Goal: Task Accomplishment & Management: Manage account settings

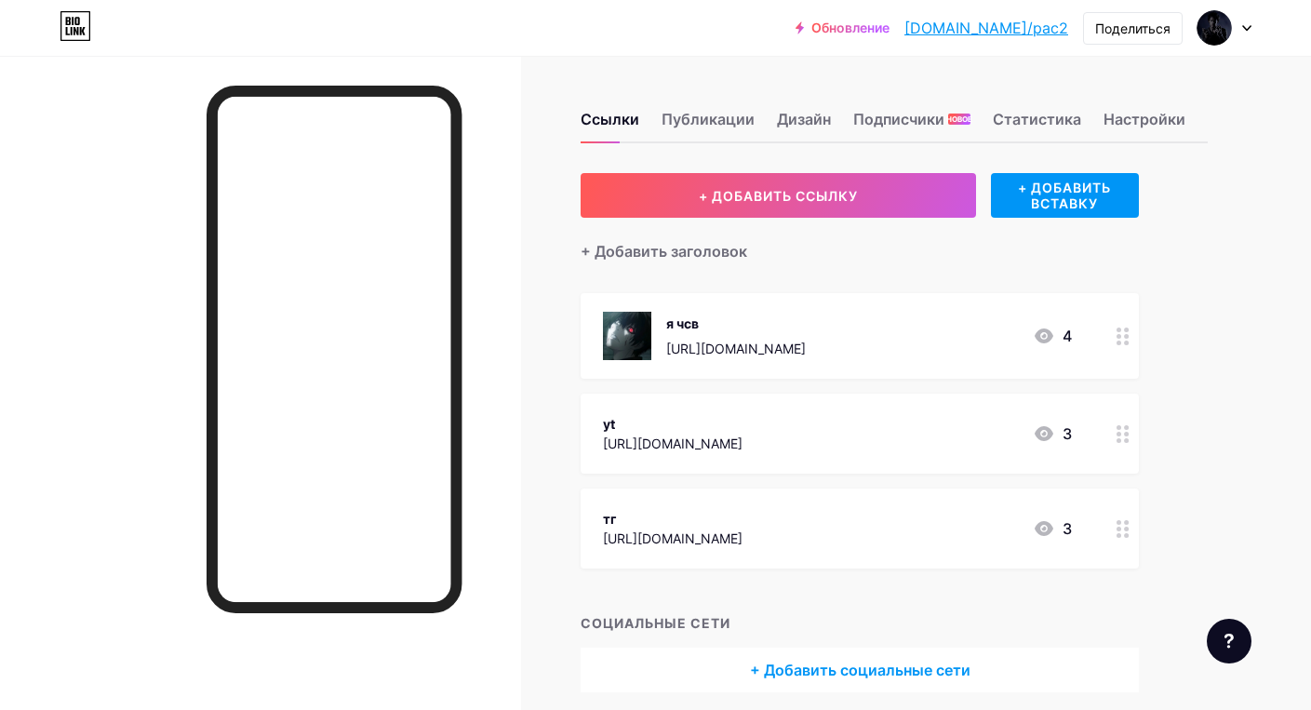
click at [954, 429] on div "yt [URL][DOMAIN_NAME] 3" at bounding box center [837, 433] width 469 height 43
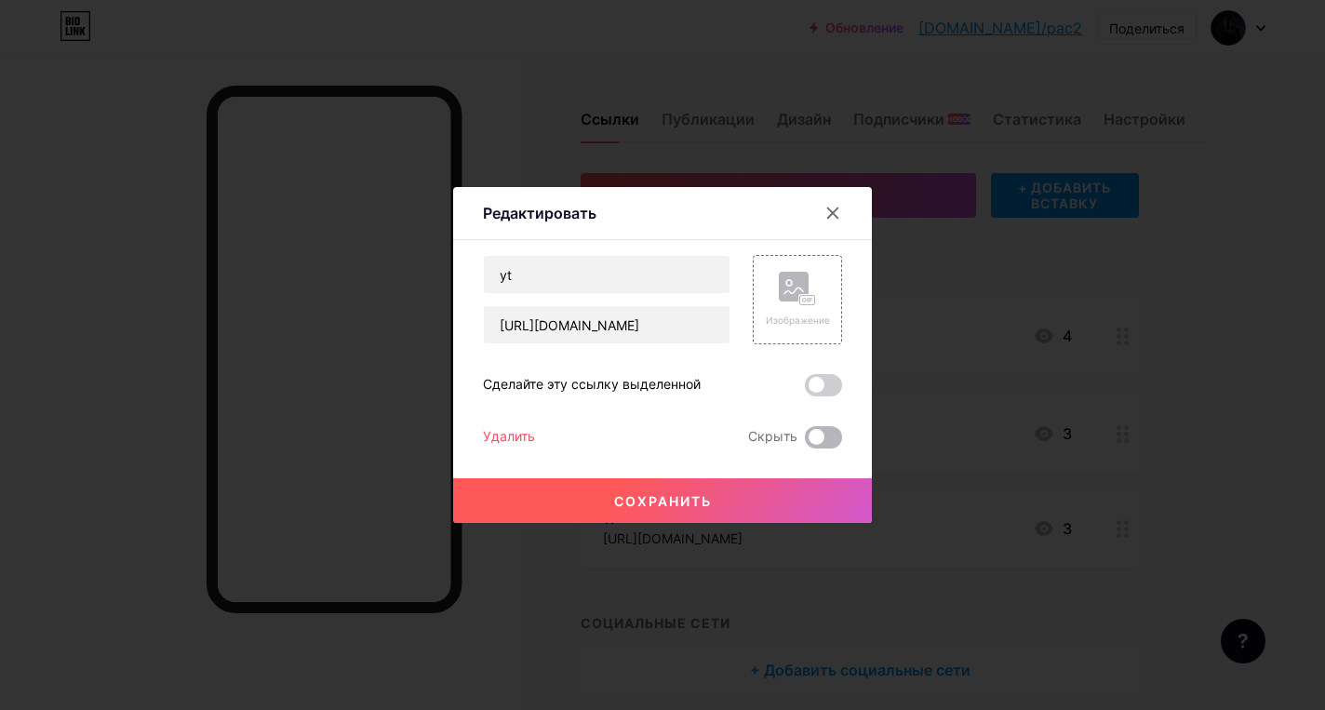
click at [823, 434] on span at bounding box center [823, 437] width 37 height 22
click at [805, 442] on input "checkbox" at bounding box center [805, 442] width 0 height 0
click at [826, 436] on span at bounding box center [823, 437] width 37 height 22
click at [805, 442] on input "checkbox" at bounding box center [805, 442] width 0 height 0
click at [502, 438] on ya-tr-span "Удалить" at bounding box center [509, 436] width 52 height 16
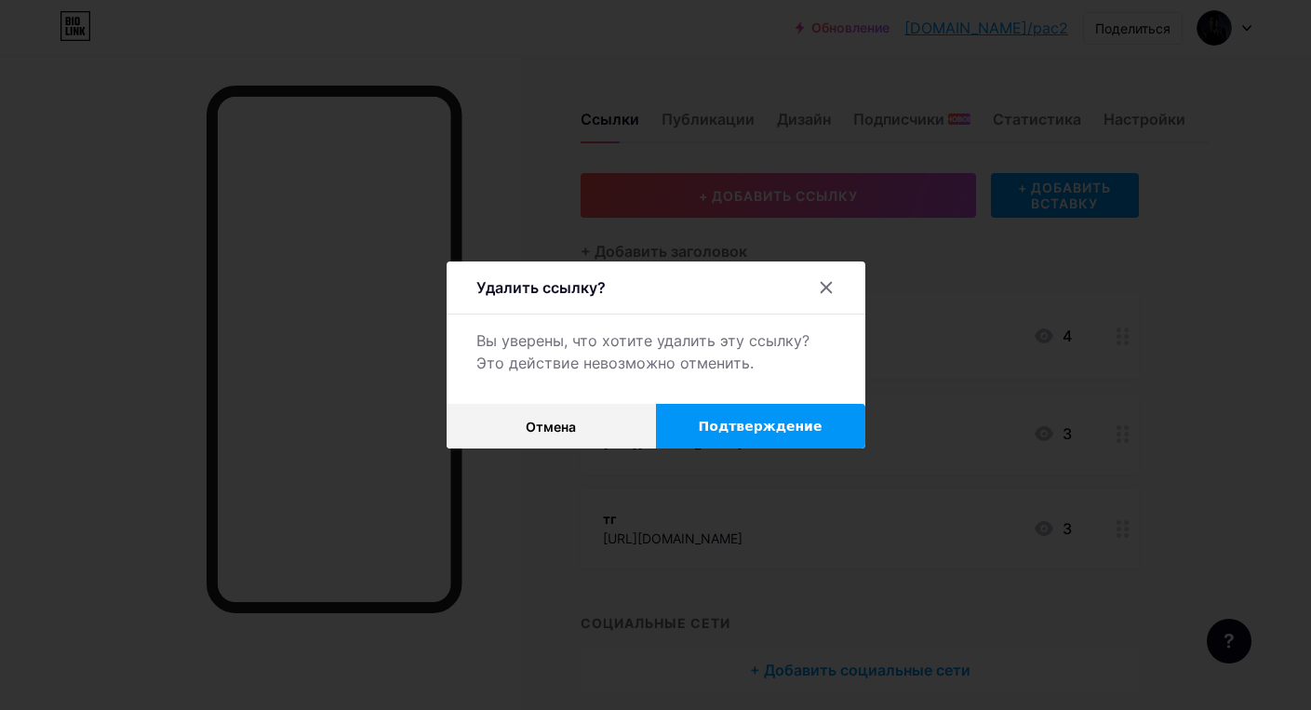
click at [772, 430] on ya-tr-span "Подтверждение" at bounding box center [761, 426] width 124 height 15
click at [774, 424] on ya-tr-span "Подтверждение" at bounding box center [761, 426] width 124 height 15
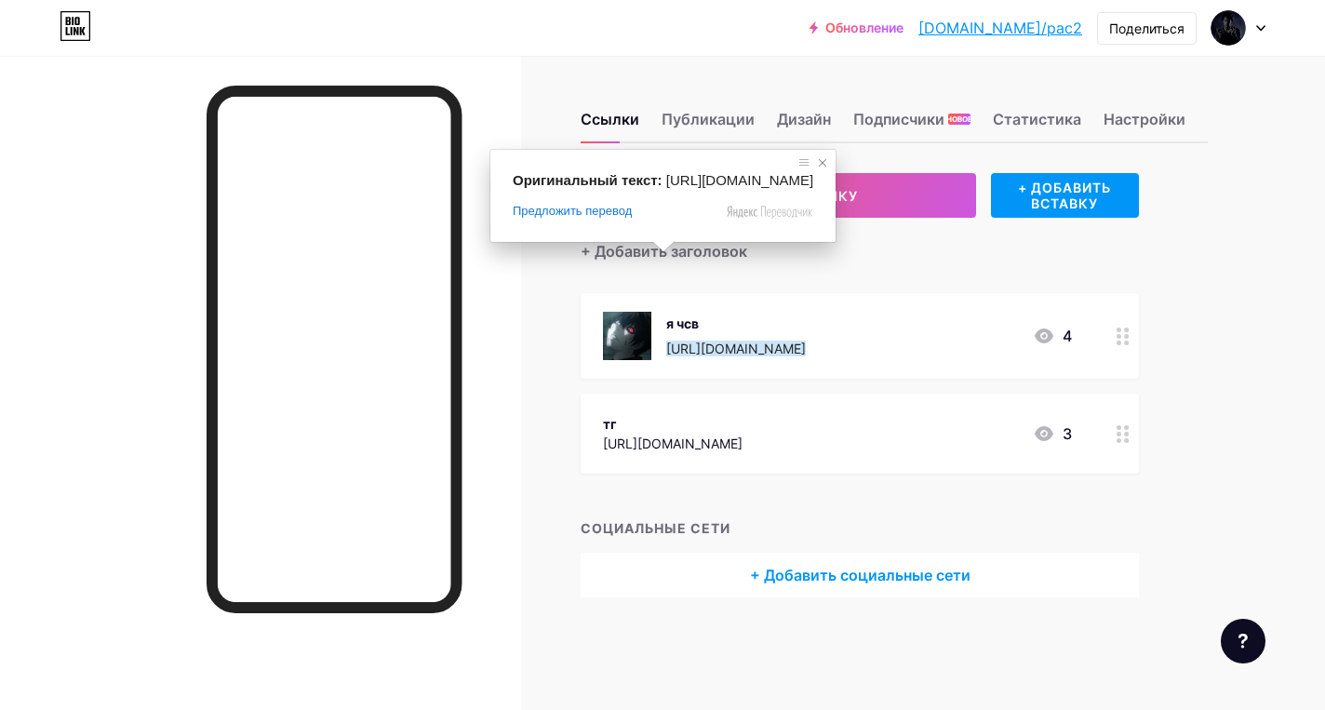
click at [832, 162] on span at bounding box center [822, 162] width 19 height 19
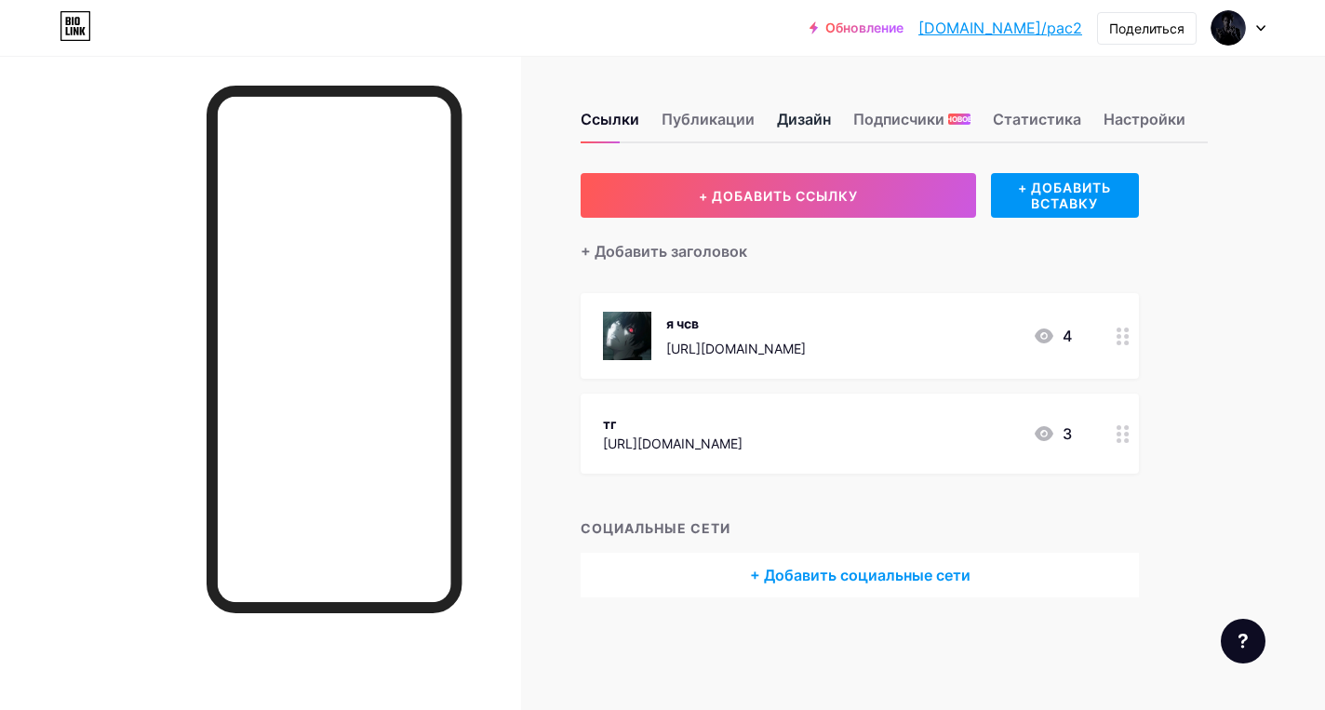
click at [829, 130] on div "Дизайн" at bounding box center [804, 124] width 54 height 33
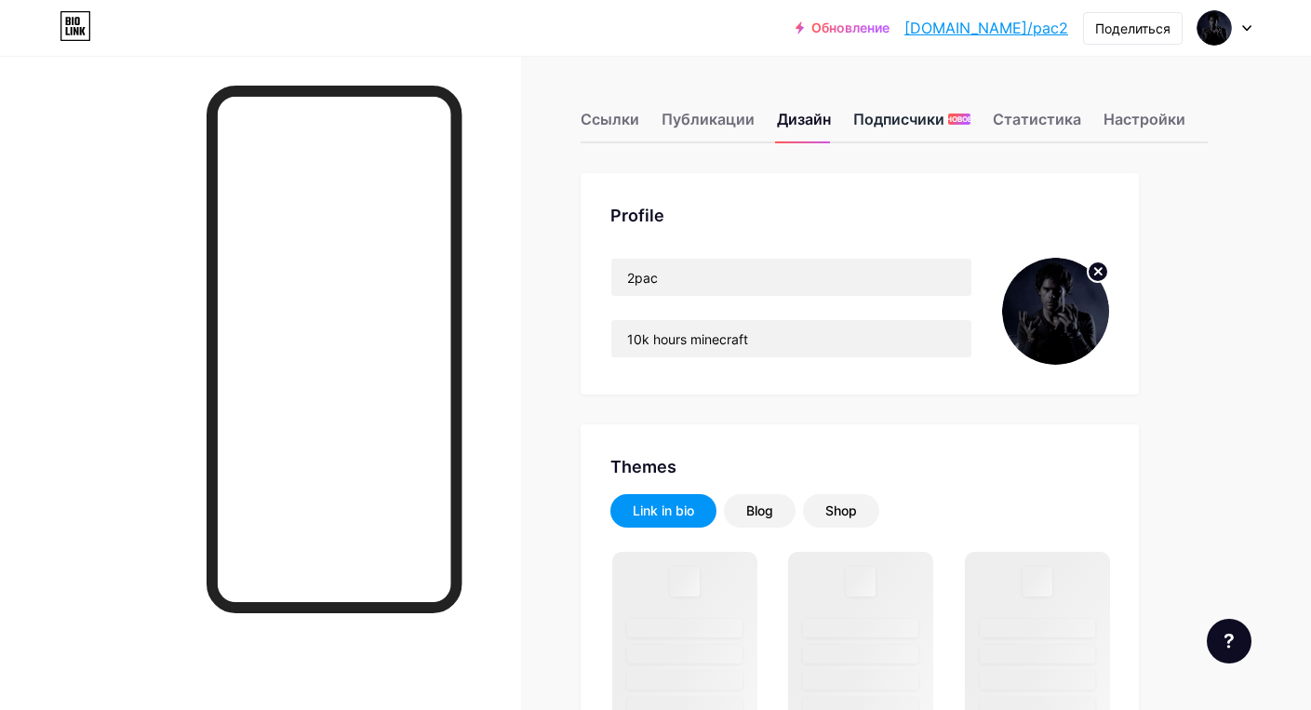
click at [899, 119] on ya-tr-span "Подписчики" at bounding box center [898, 119] width 91 height 22
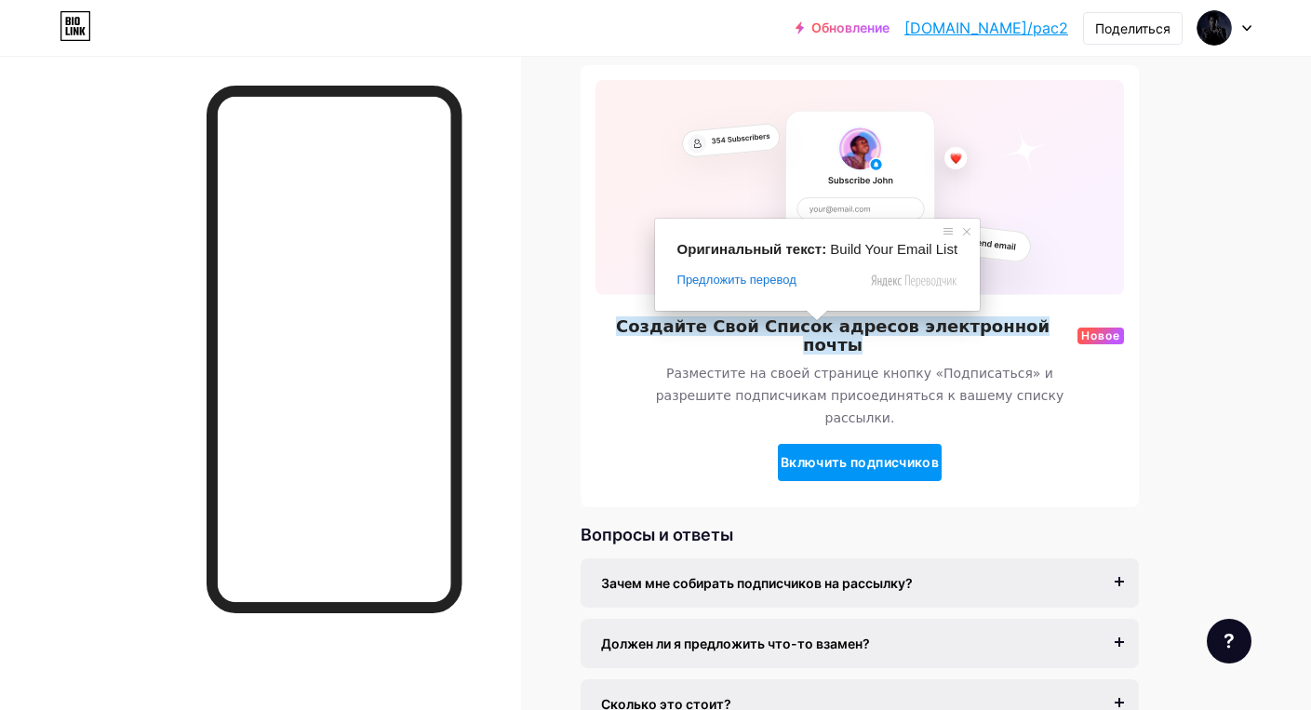
scroll to position [179, 0]
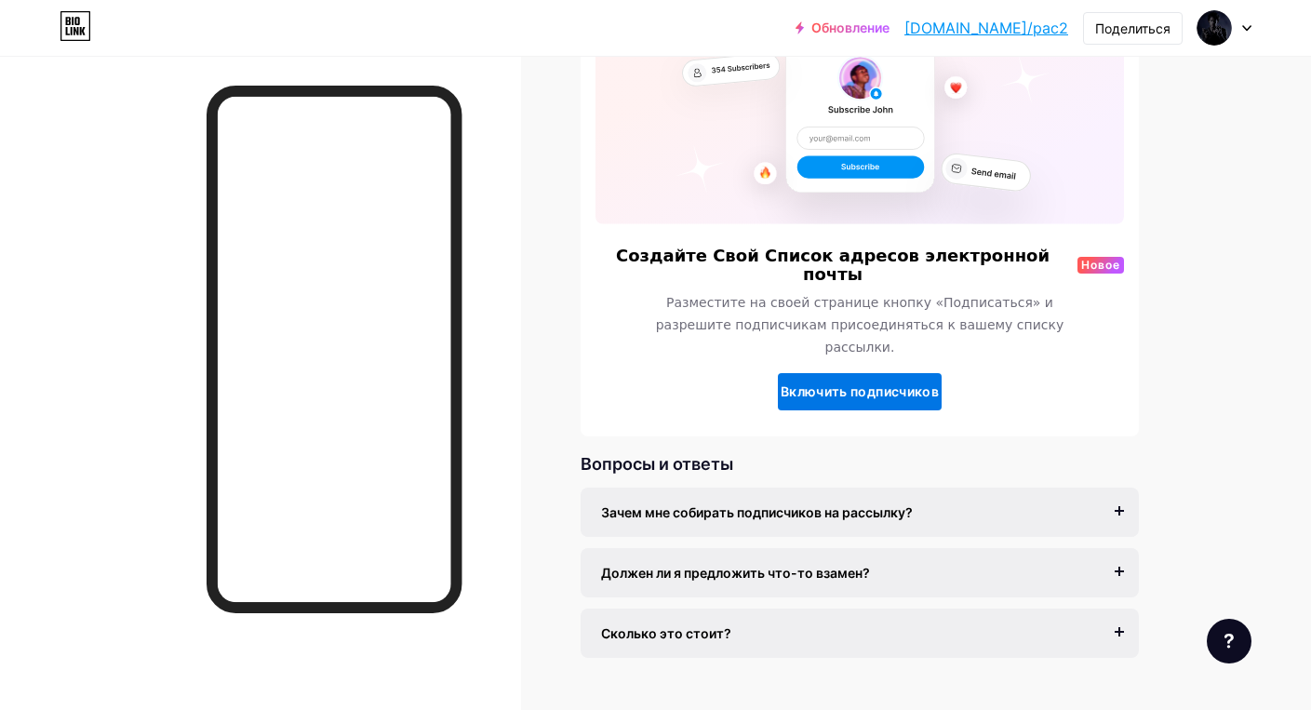
click at [795, 373] on button "Включить подписчиков" at bounding box center [860, 391] width 164 height 37
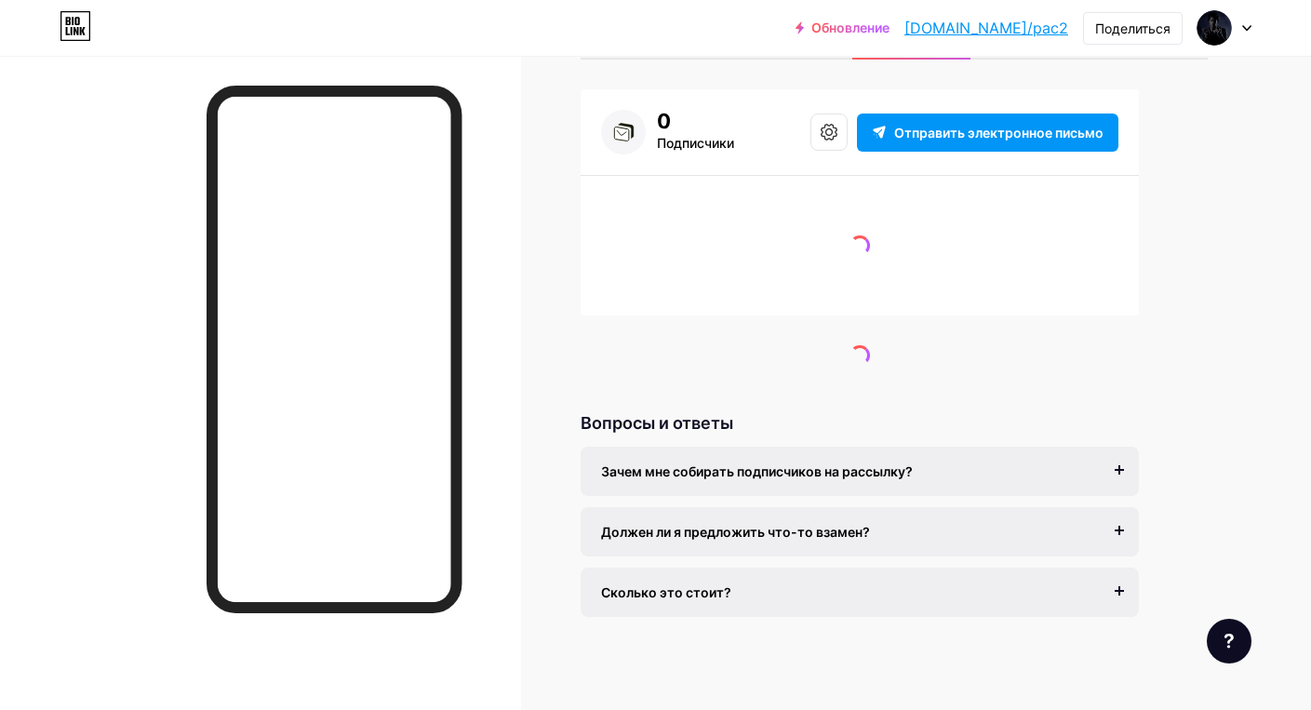
scroll to position [12, 0]
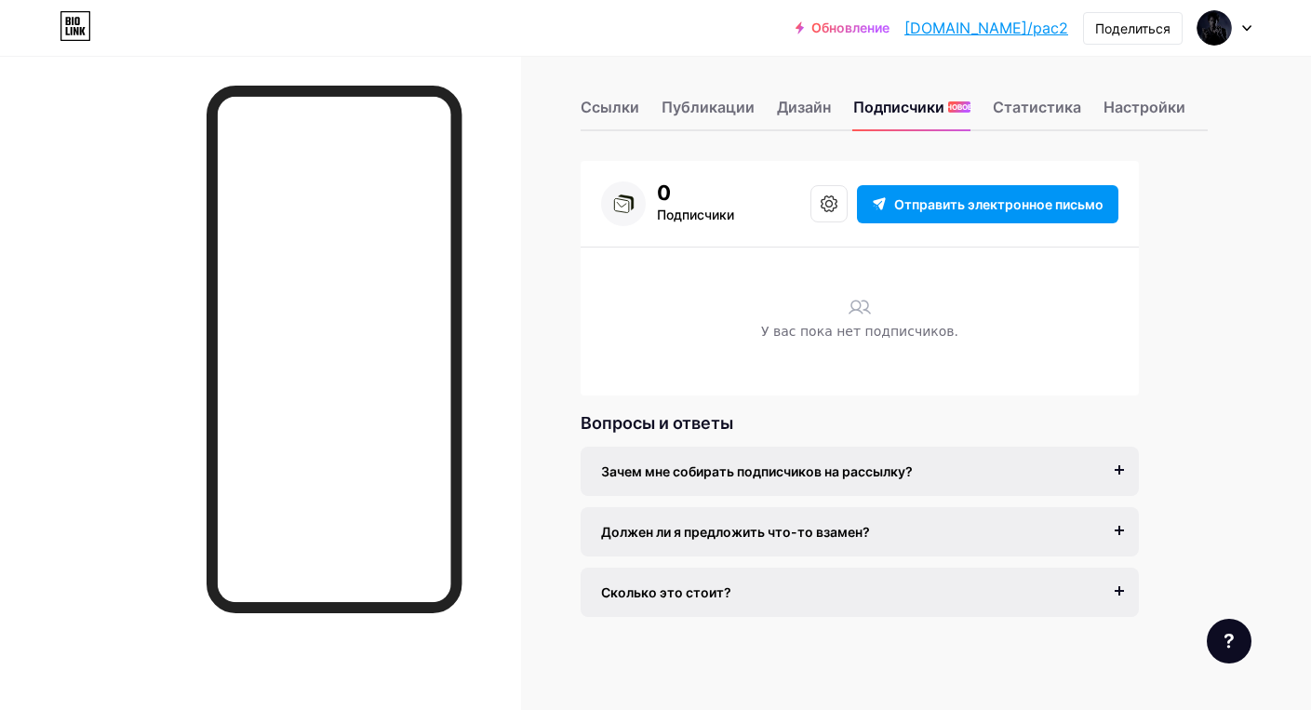
click at [640, 99] on div "Ссылки Публикации Дизайн Подписчики НОВОЕ Статистика Настройки" at bounding box center [893, 98] width 627 height 65
click at [843, 207] on button at bounding box center [828, 203] width 37 height 37
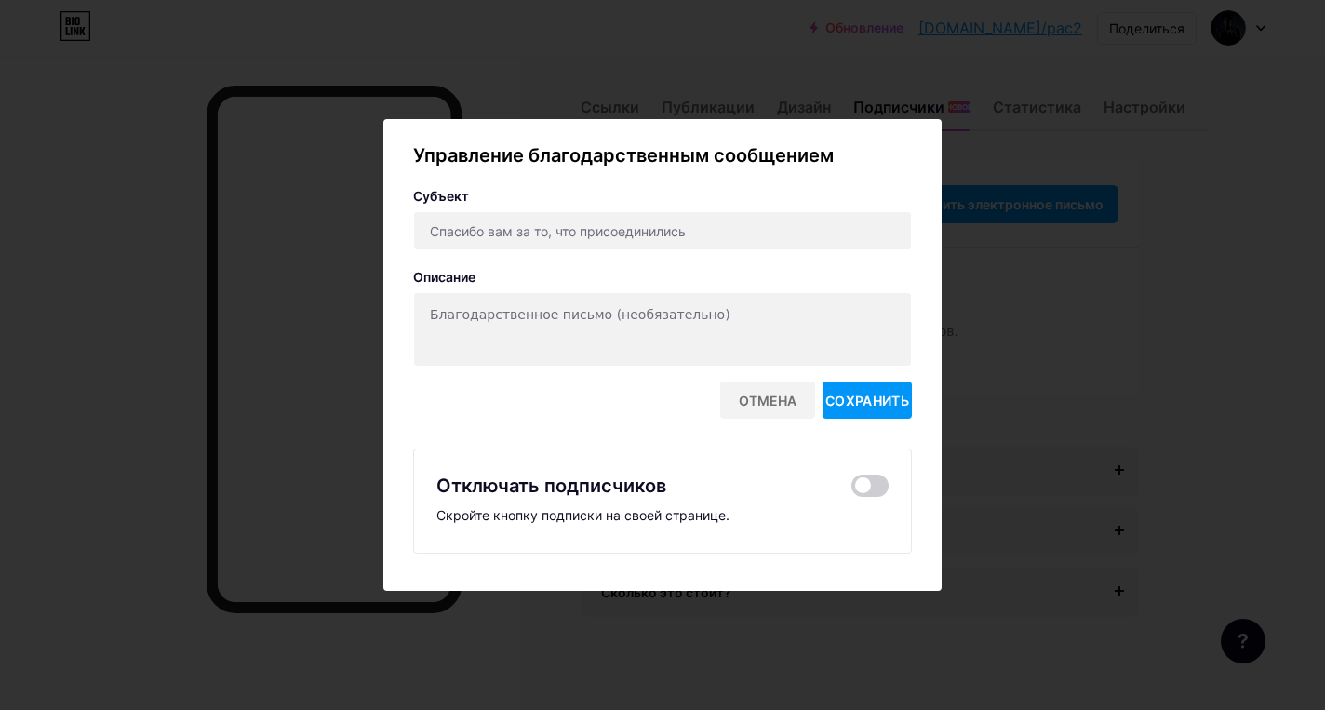
click at [871, 501] on div "Отключать подписчиков Скройте кнопку подписки на своей странице." at bounding box center [662, 500] width 499 height 105
click at [861, 491] on span at bounding box center [869, 485] width 37 height 22
click at [851, 490] on input "checkbox" at bounding box center [851, 490] width 0 height 0
click at [865, 418] on button "Сохранить" at bounding box center [866, 399] width 89 height 37
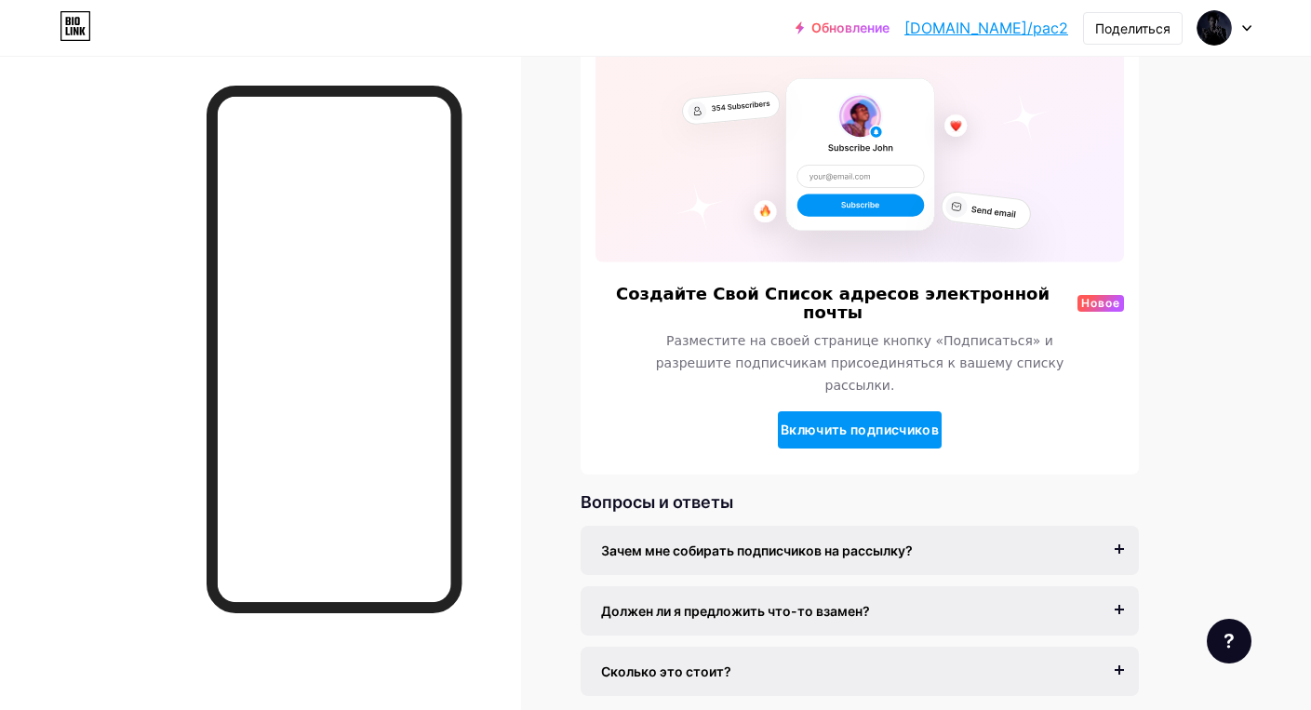
scroll to position [179, 0]
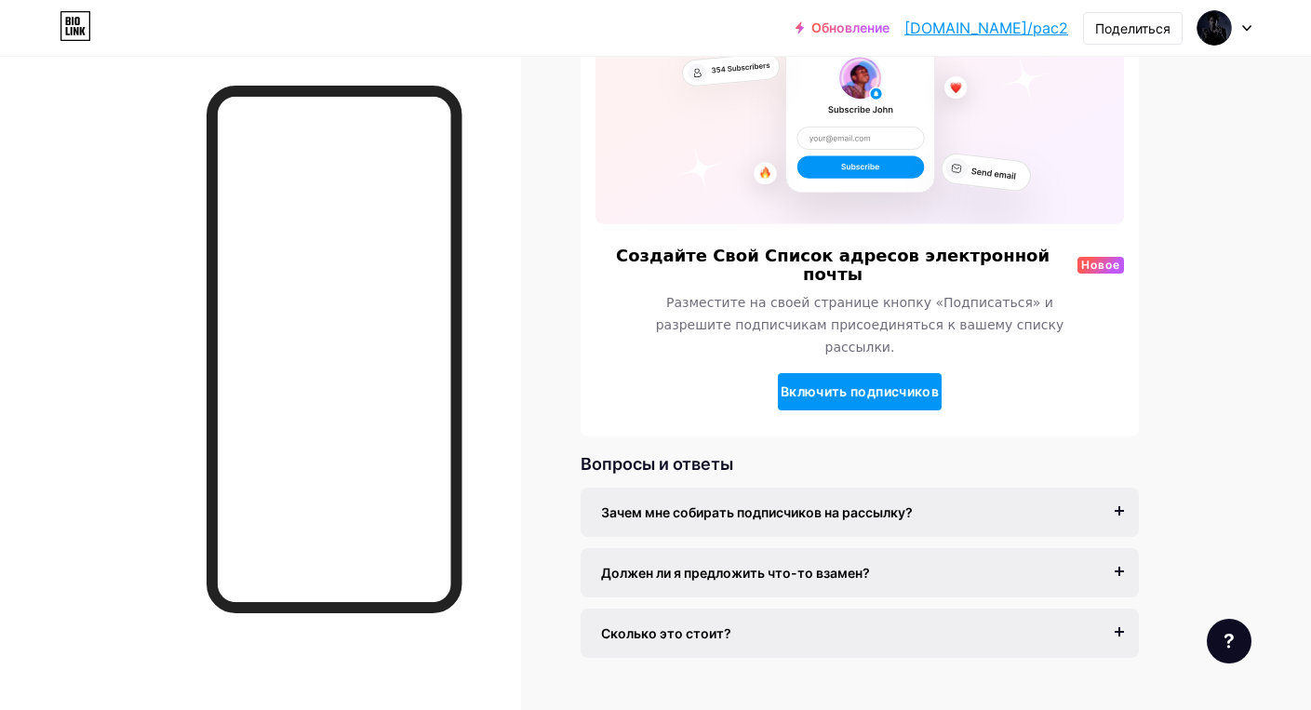
click at [924, 487] on div "Зачем мне собирать подписчиков на рассылку? Электронная почта — единственный на…" at bounding box center [859, 511] width 558 height 49
click at [971, 502] on div "Зачем мне собирать подписчиков на рассылку?" at bounding box center [859, 512] width 517 height 20
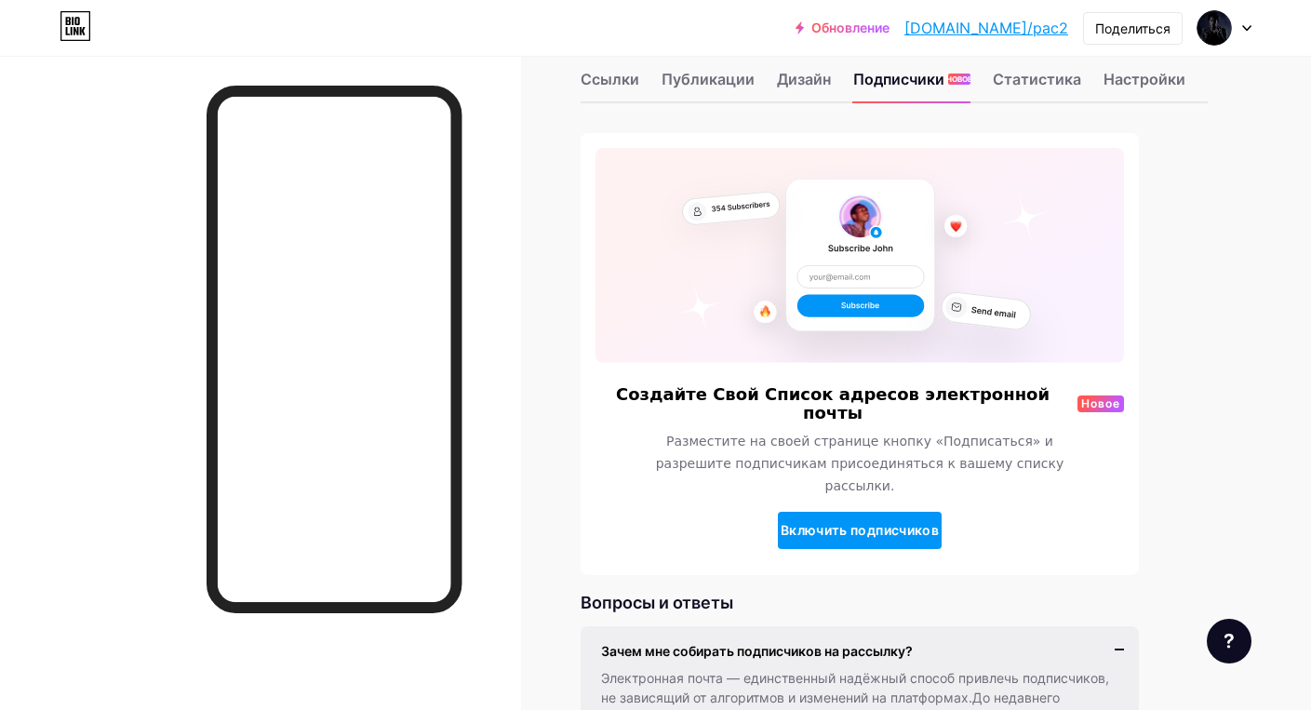
scroll to position [0, 0]
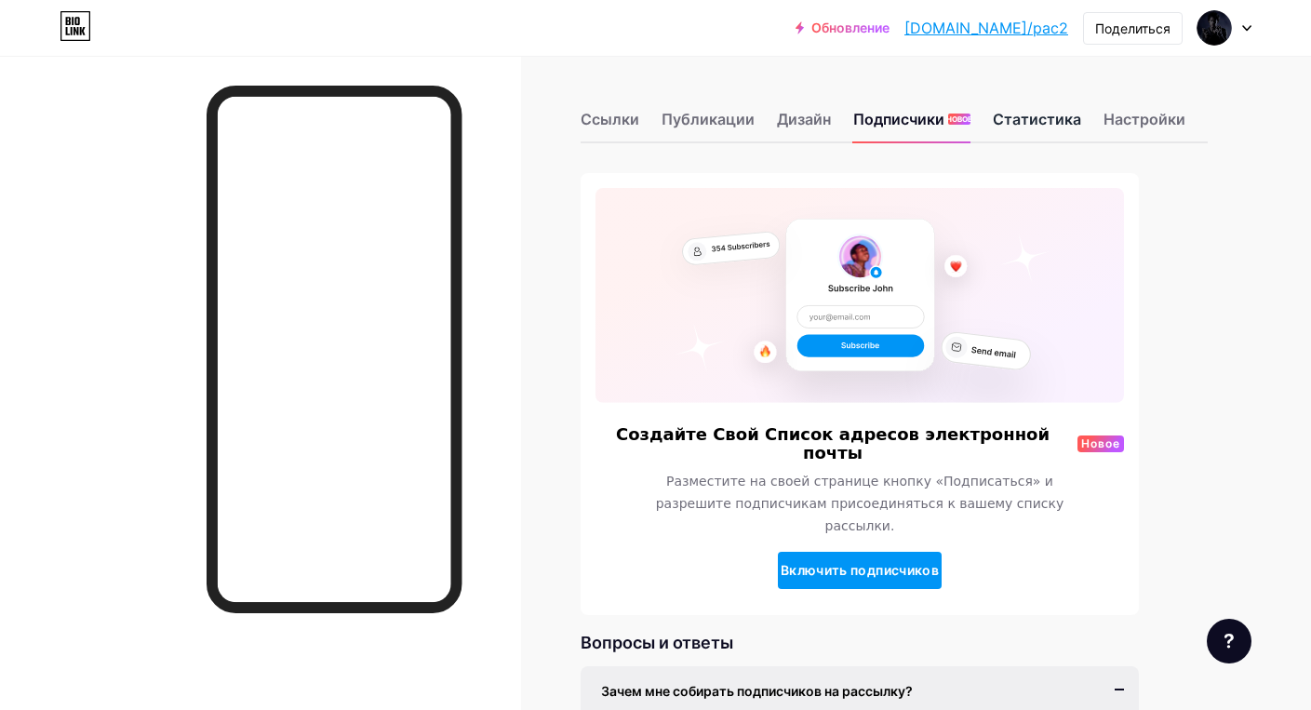
click at [993, 121] on ya-tr-span "Статистика" at bounding box center [1037, 119] width 88 height 19
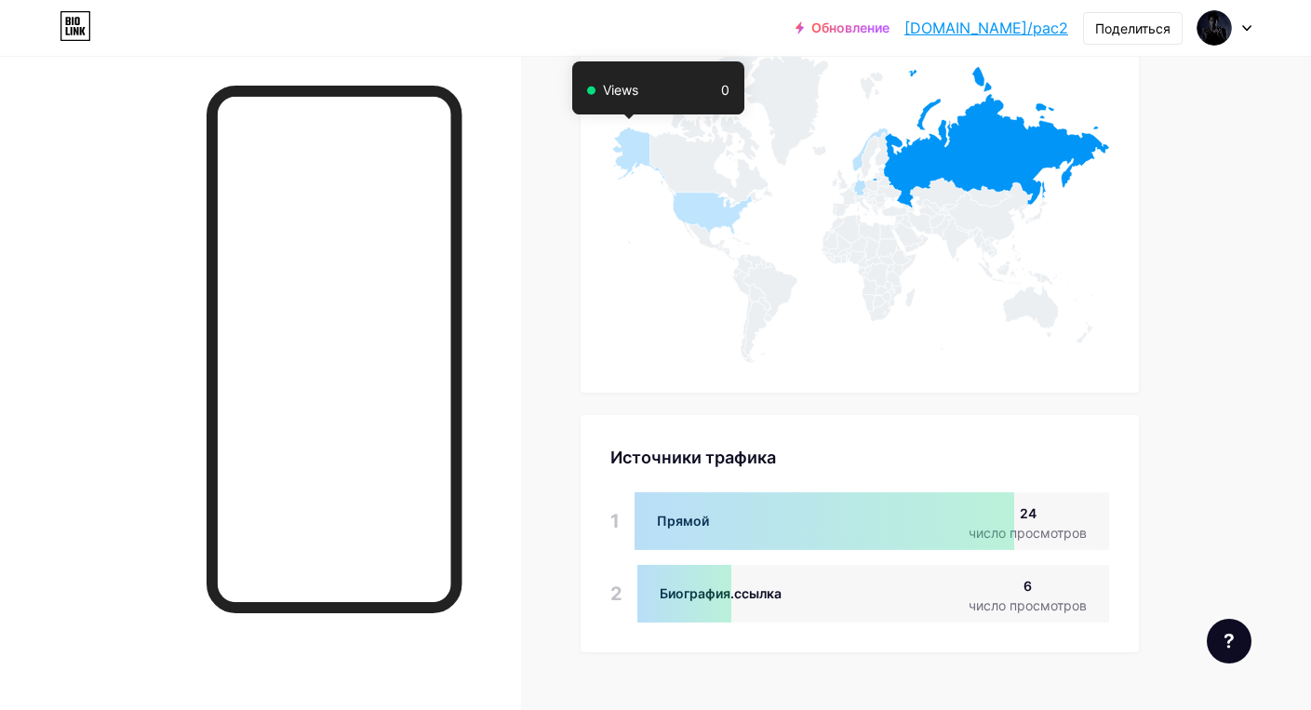
scroll to position [1066, 0]
